Goal: Information Seeking & Learning: Find specific fact

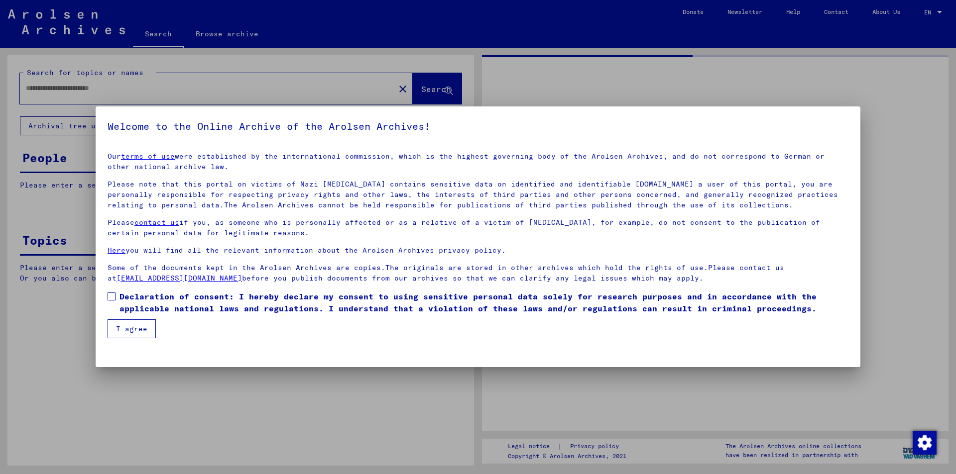
type input "*********"
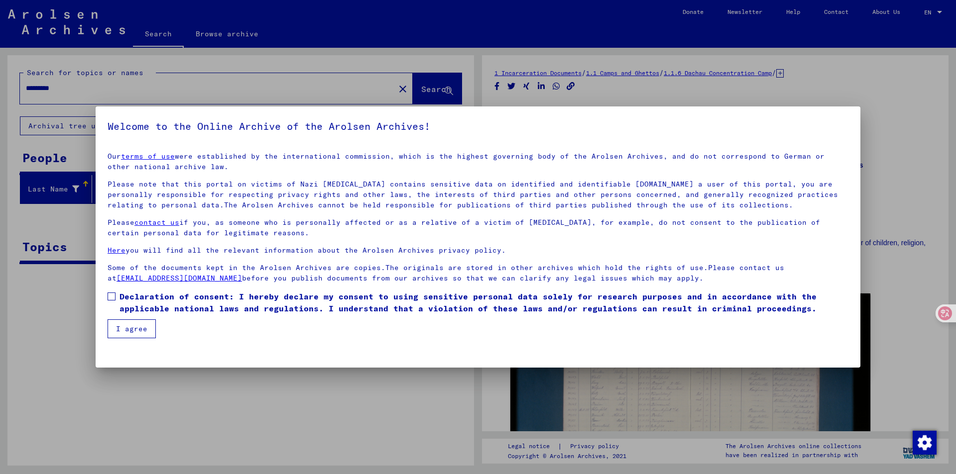
click at [127, 296] on span "Declaration of consent: I hereby declare my consent to using sensitive personal…" at bounding box center [483, 303] width 729 height 24
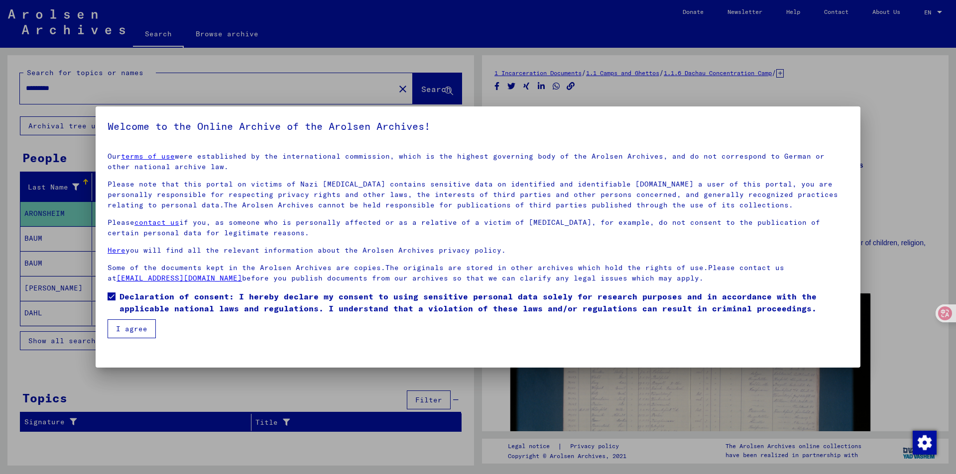
click at [141, 329] on button "I agree" at bounding box center [132, 329] width 48 height 19
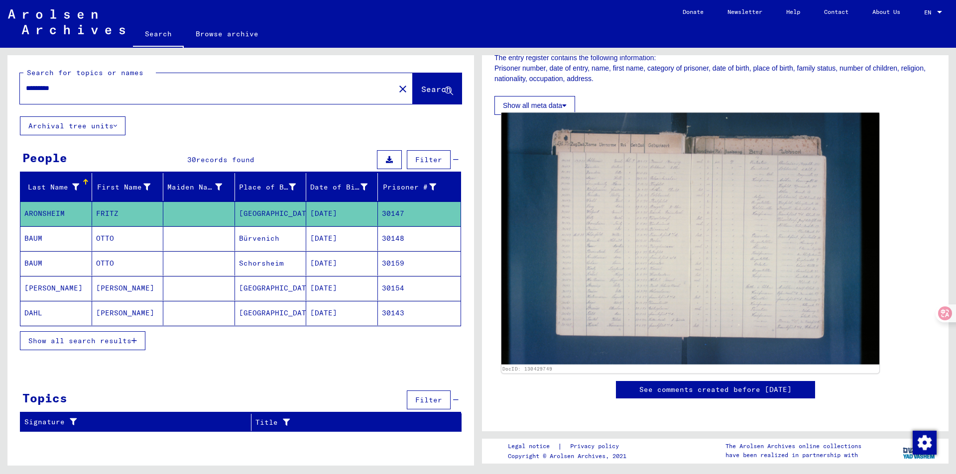
scroll to position [249, 0]
click at [601, 208] on img at bounding box center [690, 239] width 378 height 252
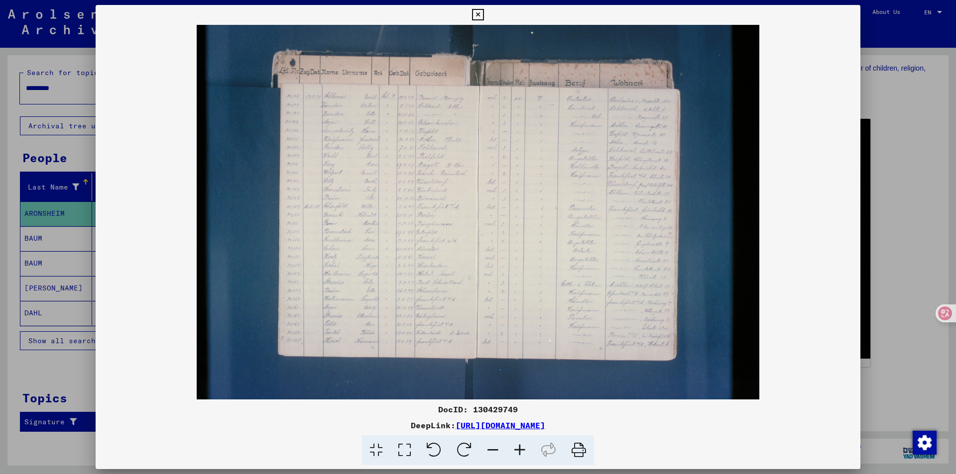
click at [903, 215] on div at bounding box center [478, 237] width 956 height 474
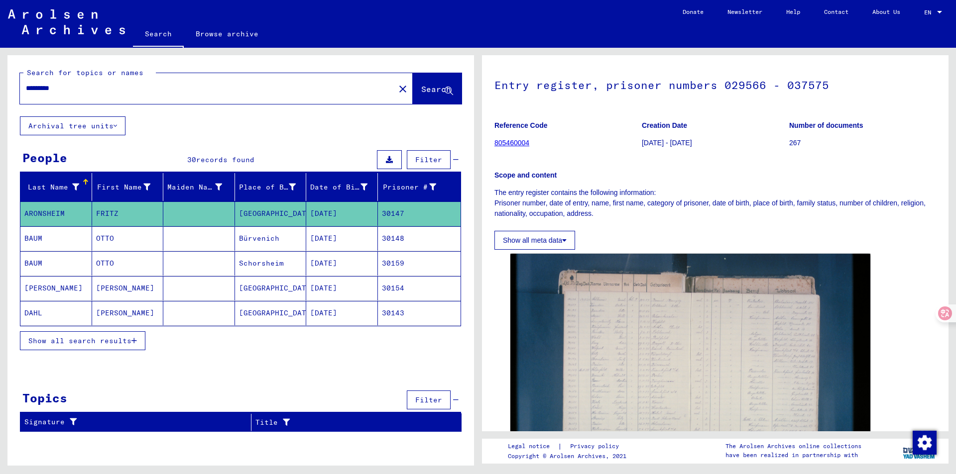
scroll to position [0, 0]
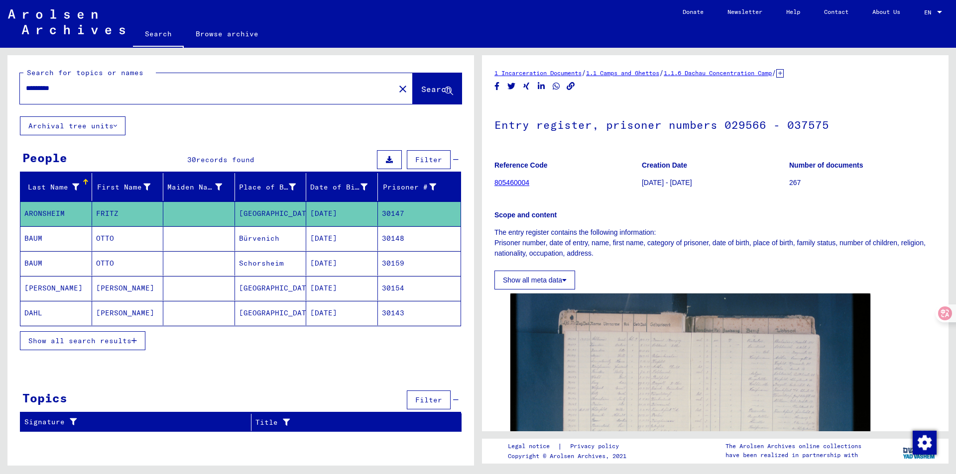
click at [728, 76] on link "1.1.6 Dachau Concentration Camp" at bounding box center [718, 72] width 108 height 7
